Goal: Information Seeking & Learning: Check status

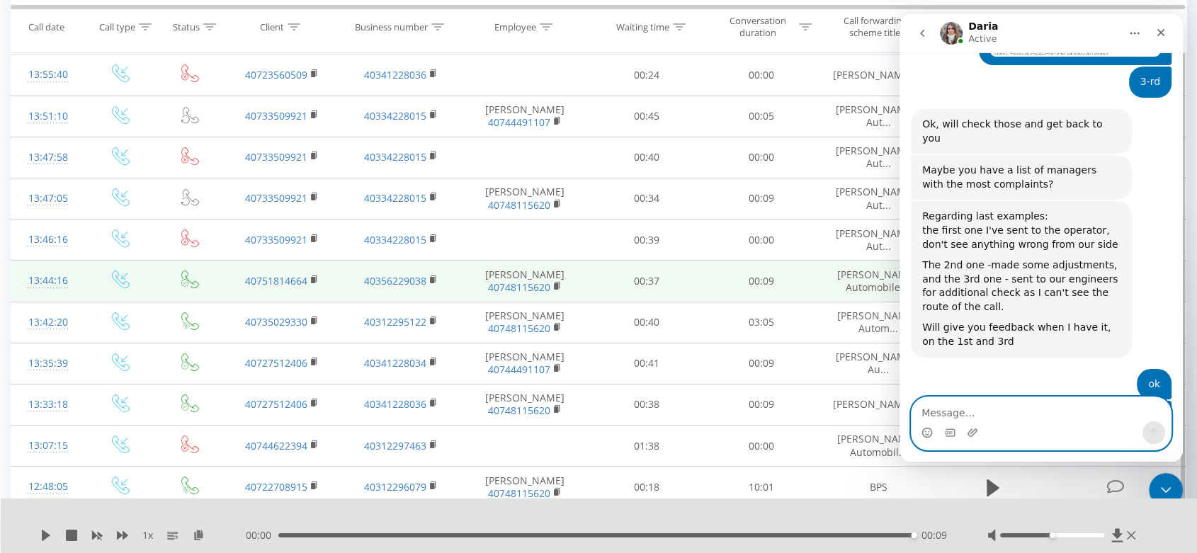
scroll to position [79, 0]
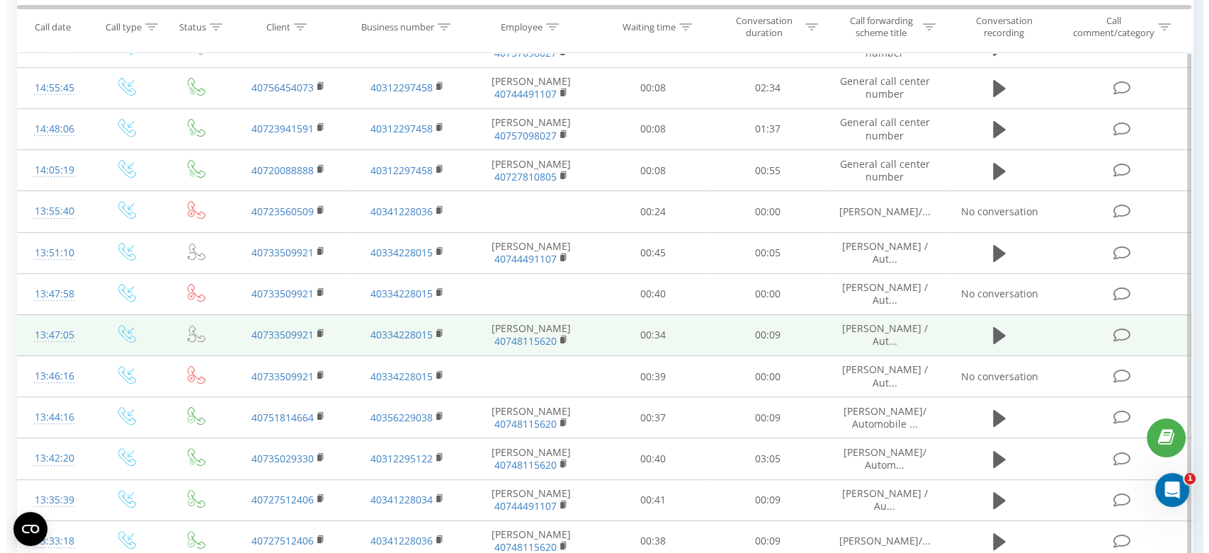
scroll to position [236, 0]
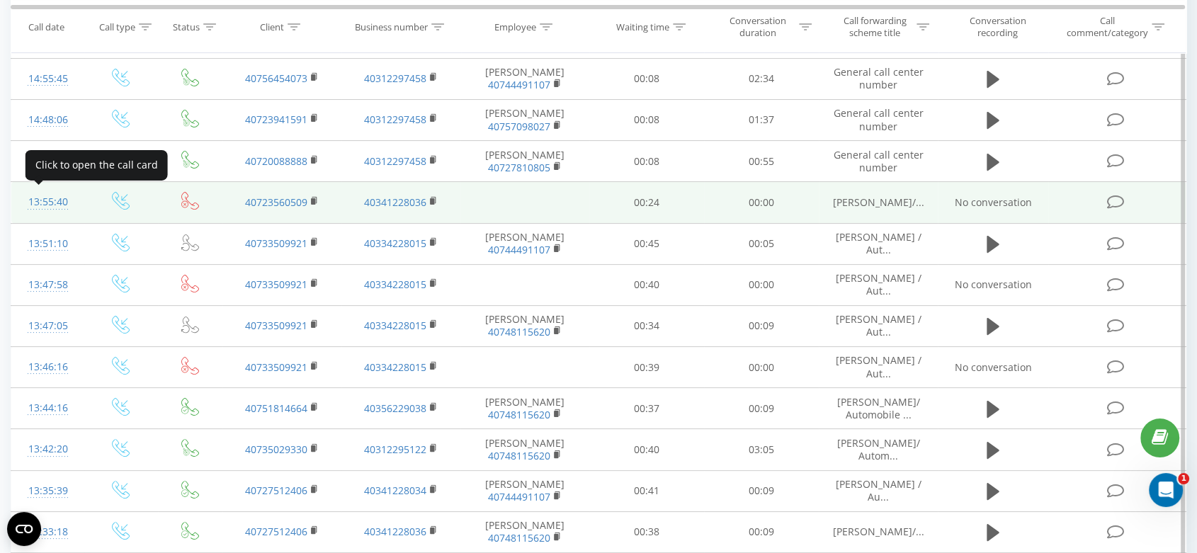
click at [40, 200] on div "13:55:40" at bounding box center [47, 202] width 45 height 28
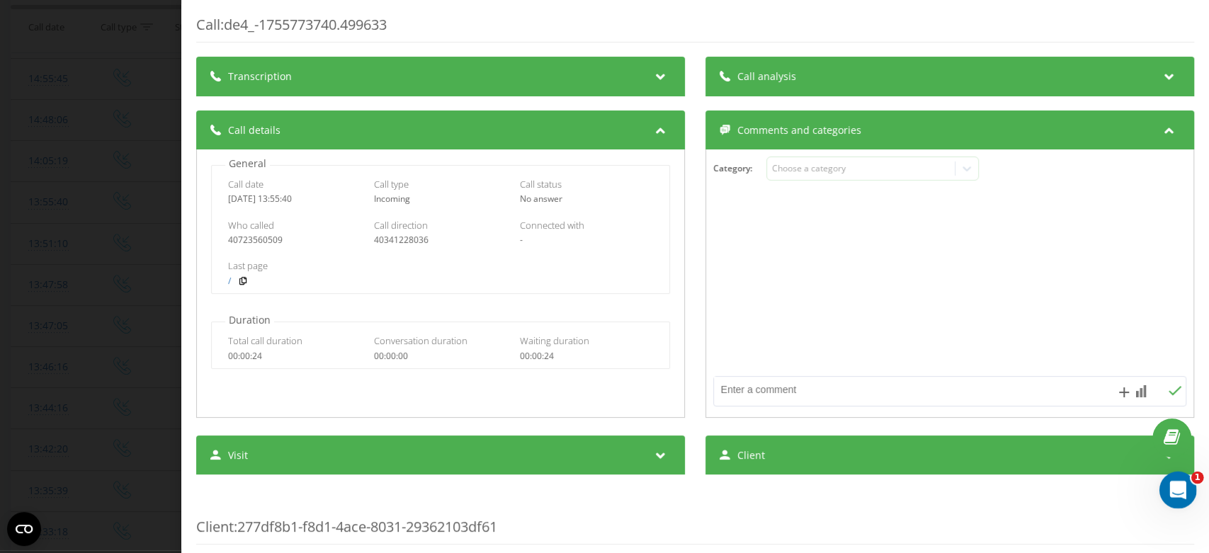
click at [1171, 484] on icon "Deschidere messenger Intercom" at bounding box center [1175, 488] width 23 height 23
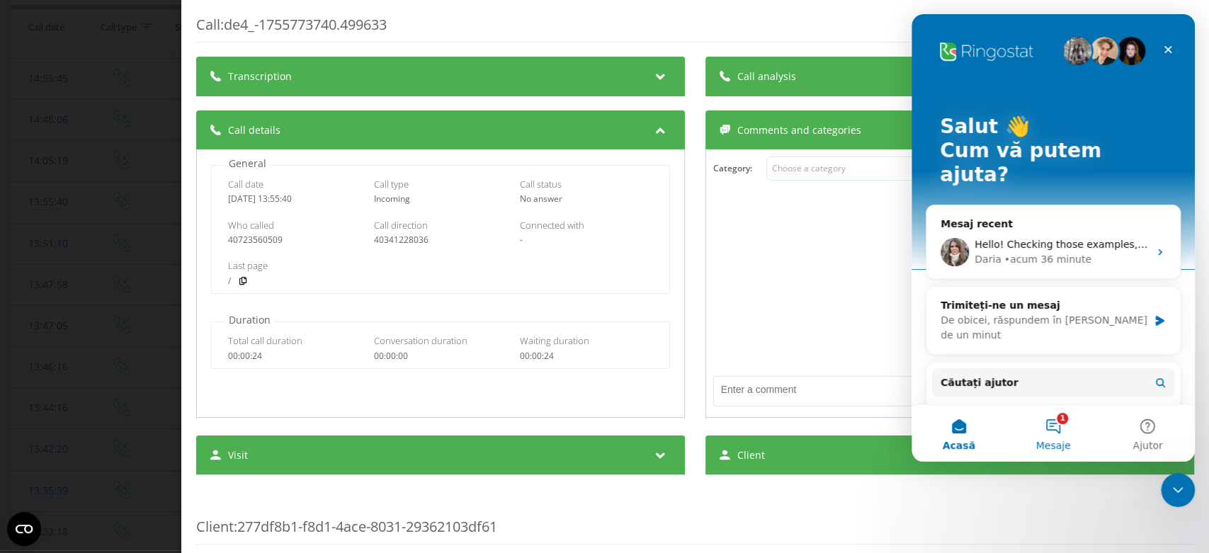
click at [1056, 423] on button "1 Mesaje" at bounding box center [1053, 433] width 94 height 57
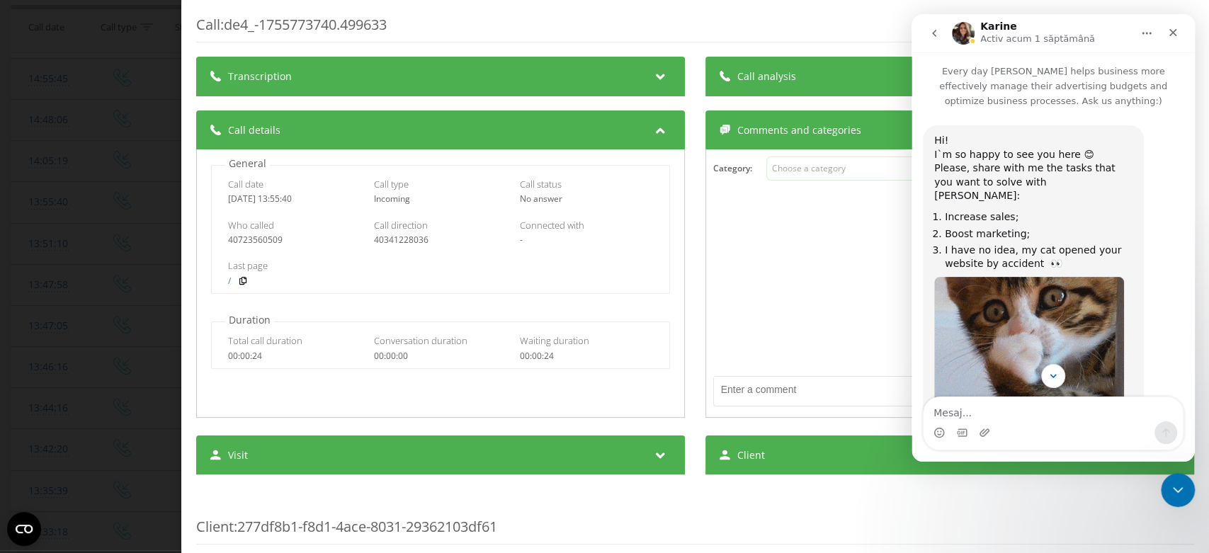
click at [933, 31] on icon "go back" at bounding box center [933, 33] width 11 height 11
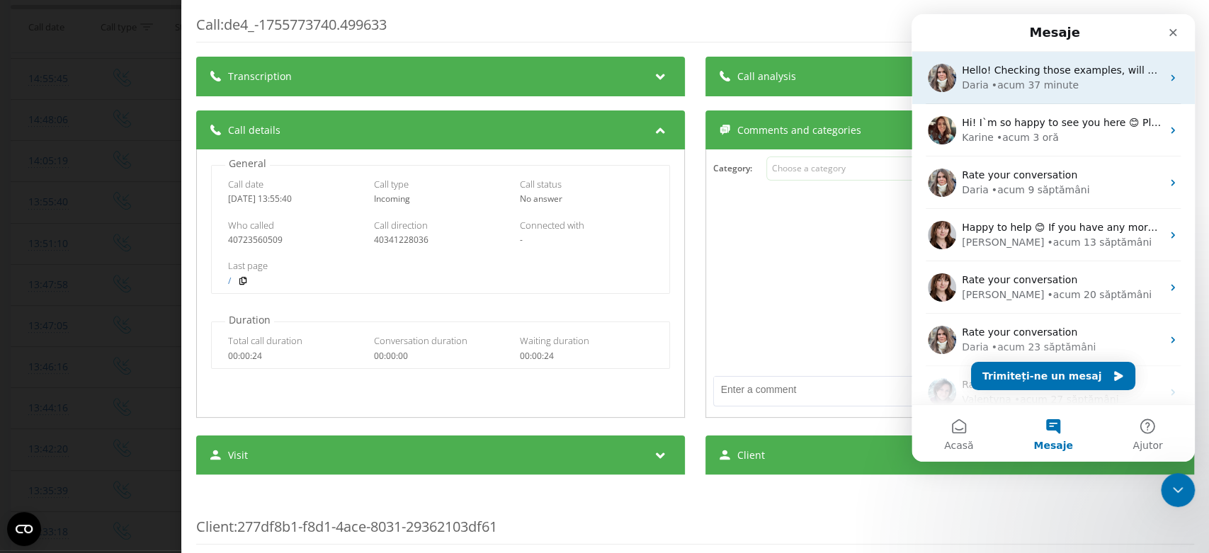
click at [1023, 79] on div "• acum 37 minute" at bounding box center [1034, 85] width 87 height 15
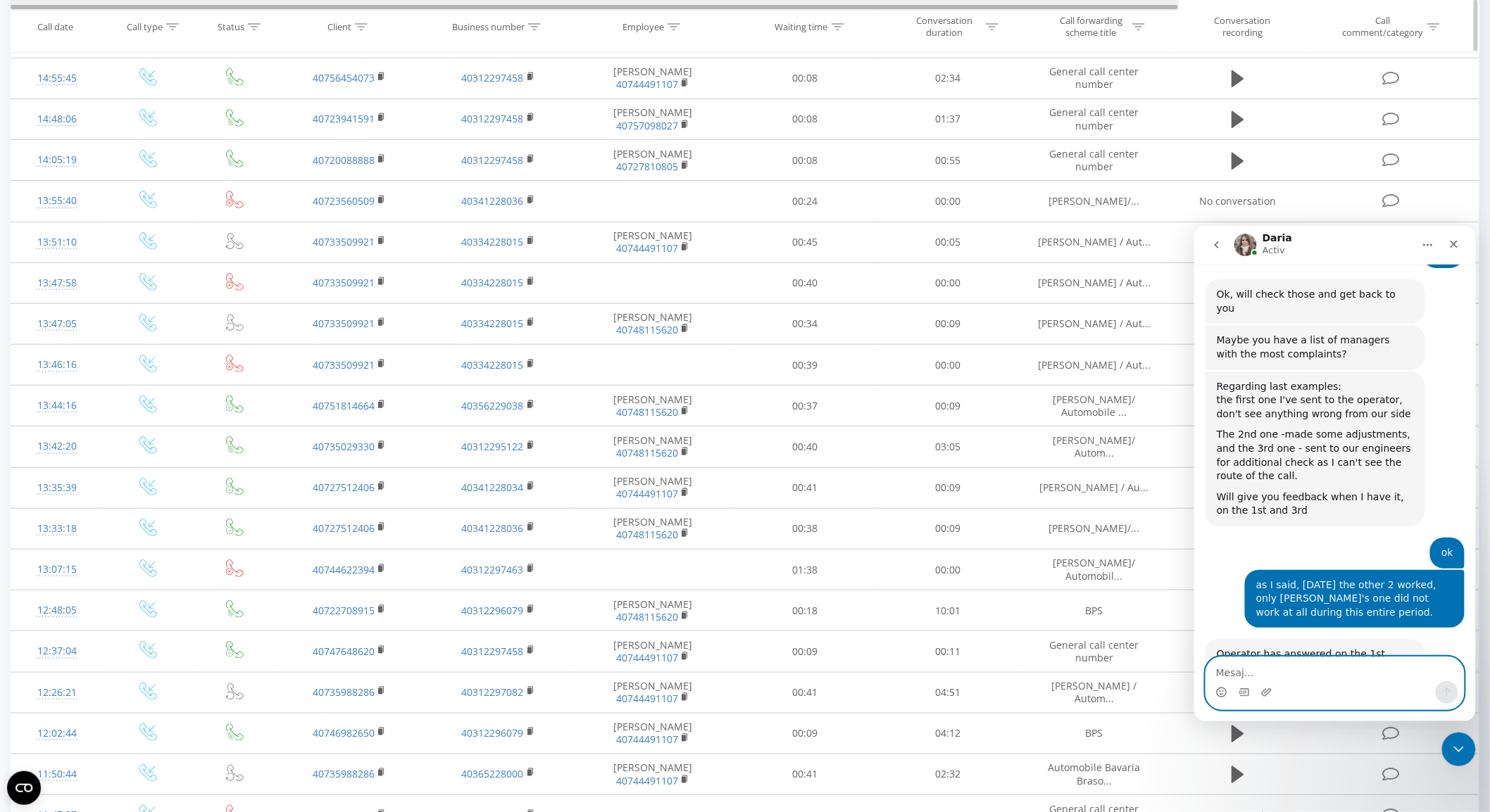
scroll to position [15829, 0]
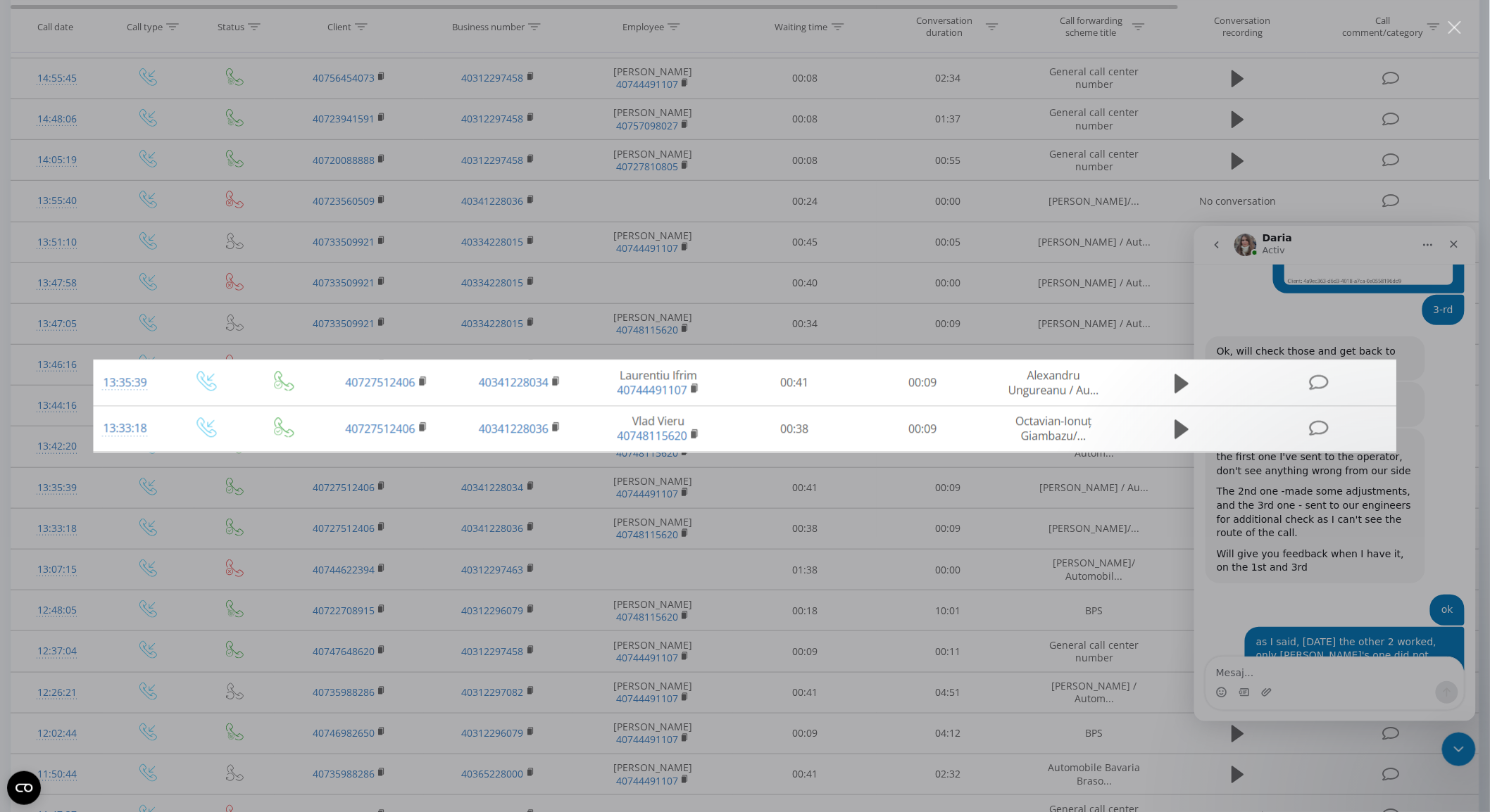
scroll to position [0, 0]
click at [1201, 25] on div "Închidere" at bounding box center [1454, 27] width 13 height 13
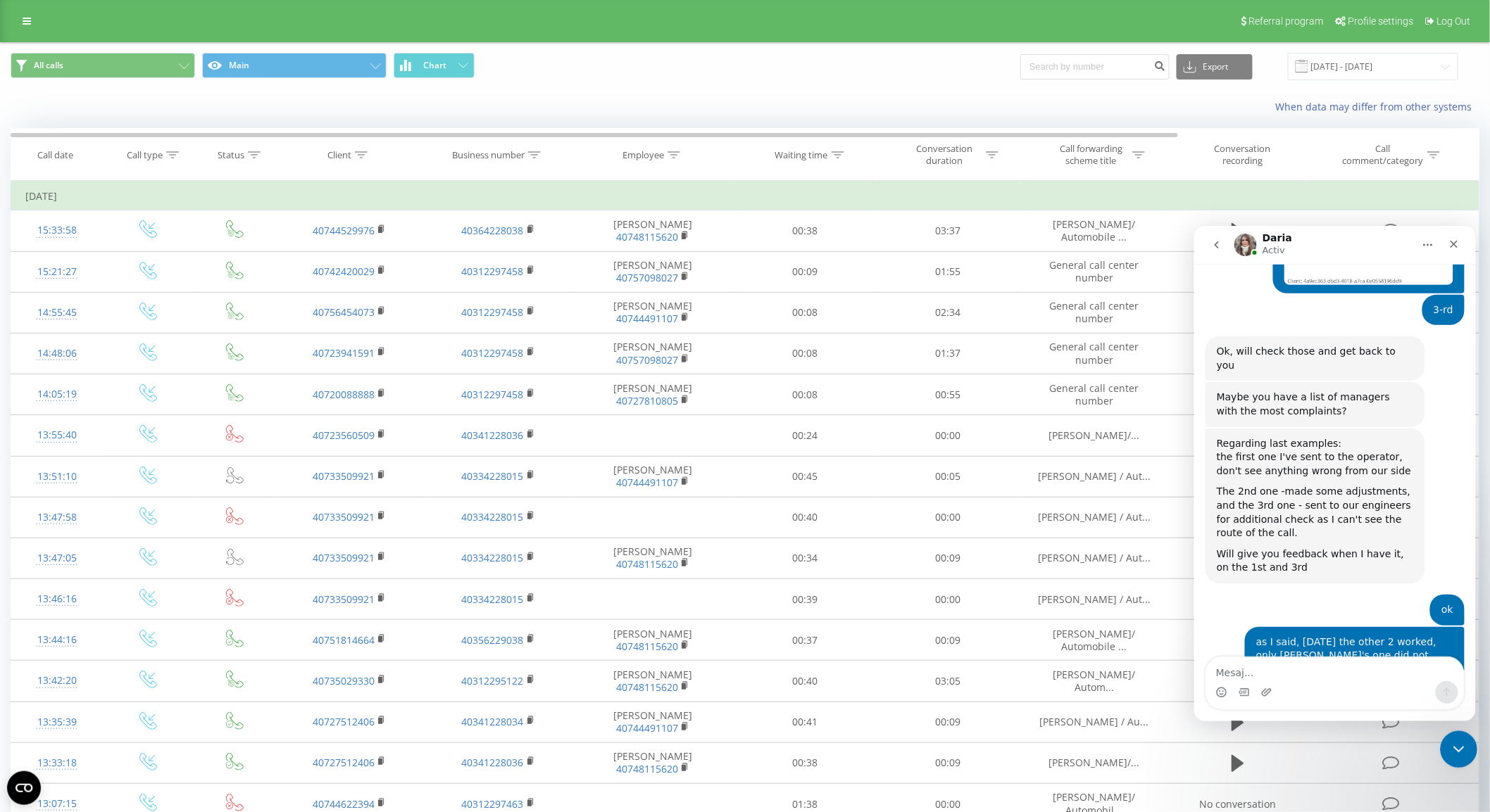
click at [1201, 549] on icon "Închidere messenger Intercom" at bounding box center [1455, 747] width 17 height 17
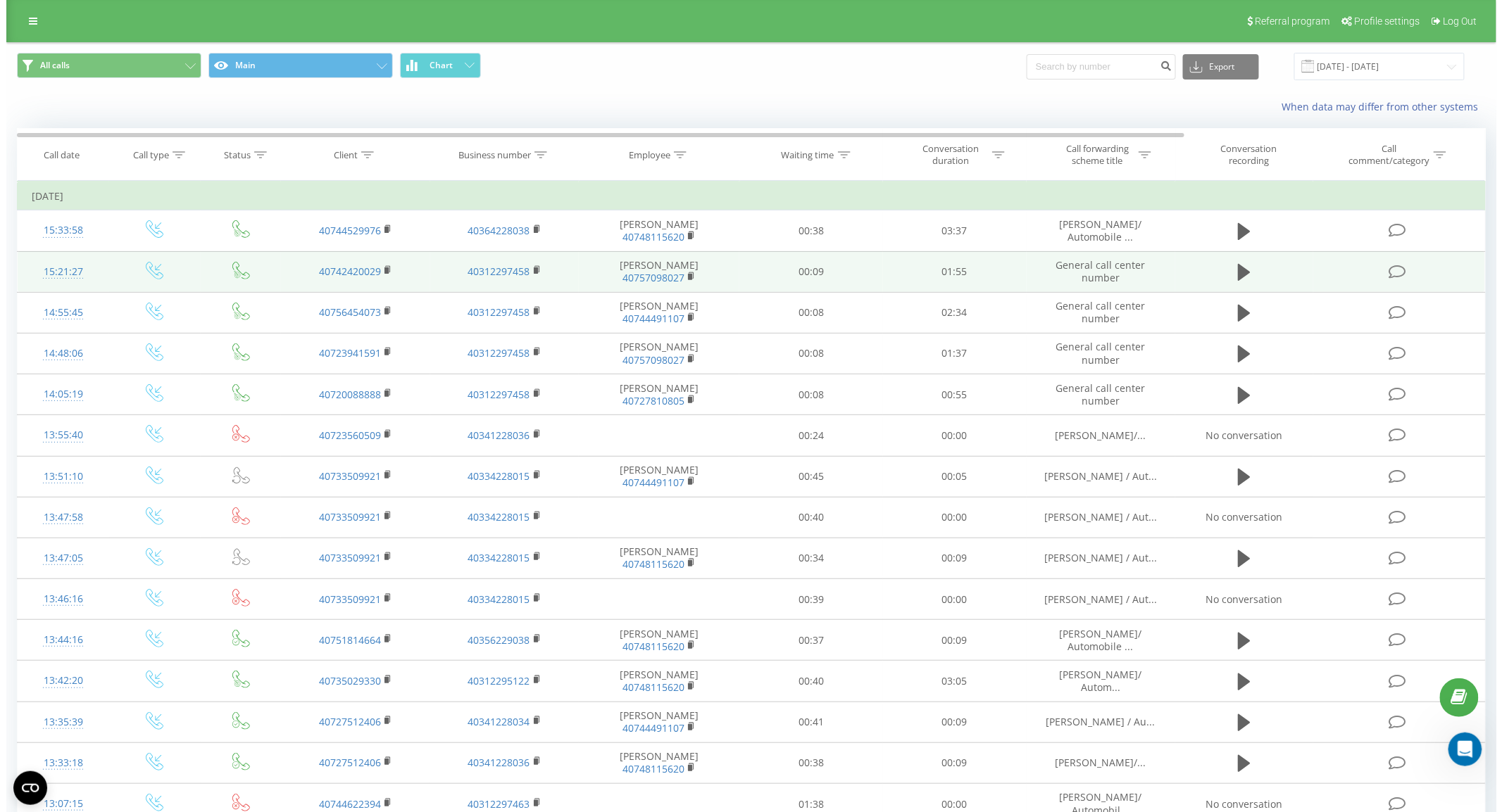
scroll to position [15829, 0]
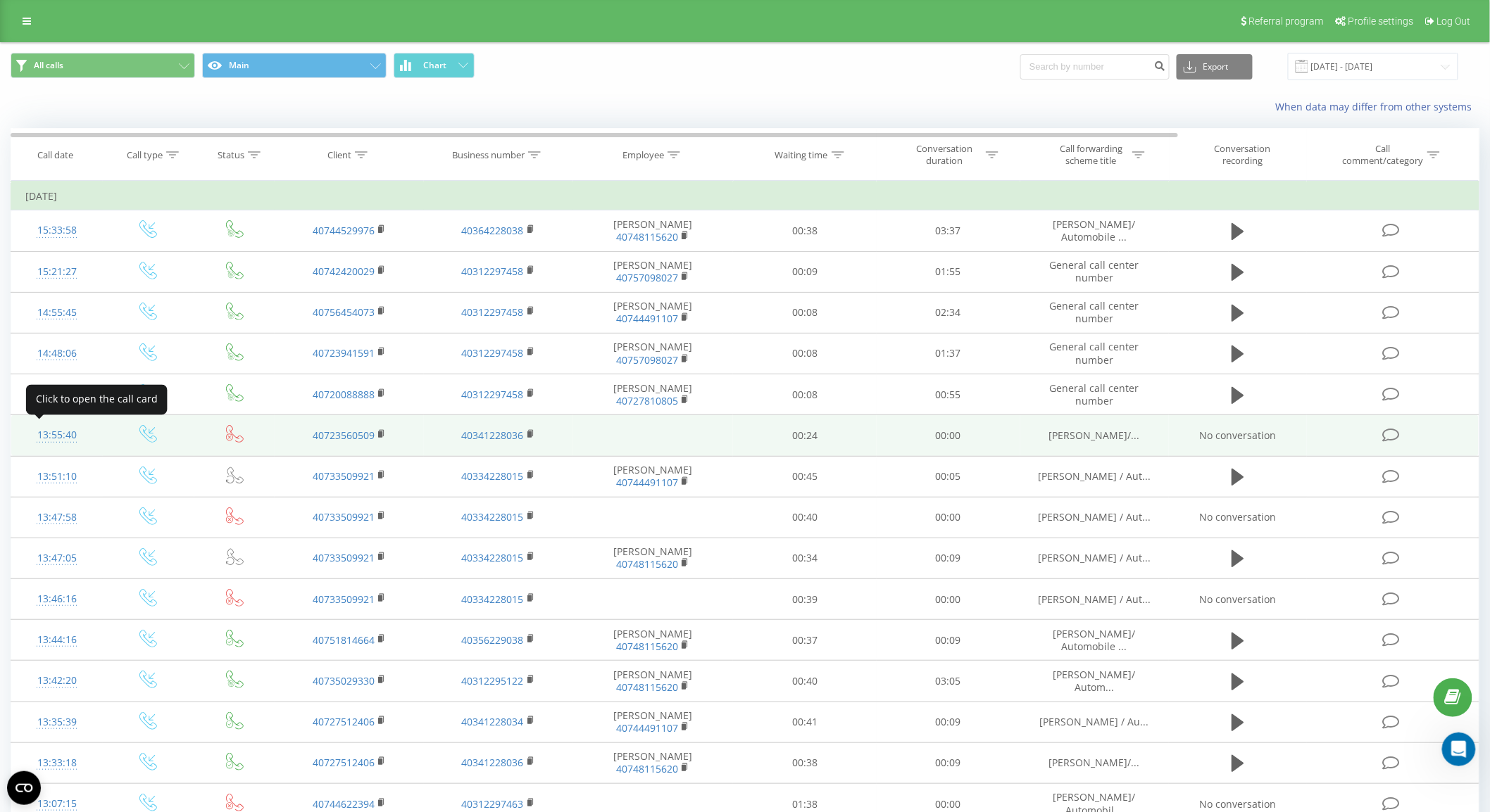
click at [53, 433] on div "13:55:40" at bounding box center [57, 435] width 64 height 28
